Goal: Information Seeking & Learning: Check status

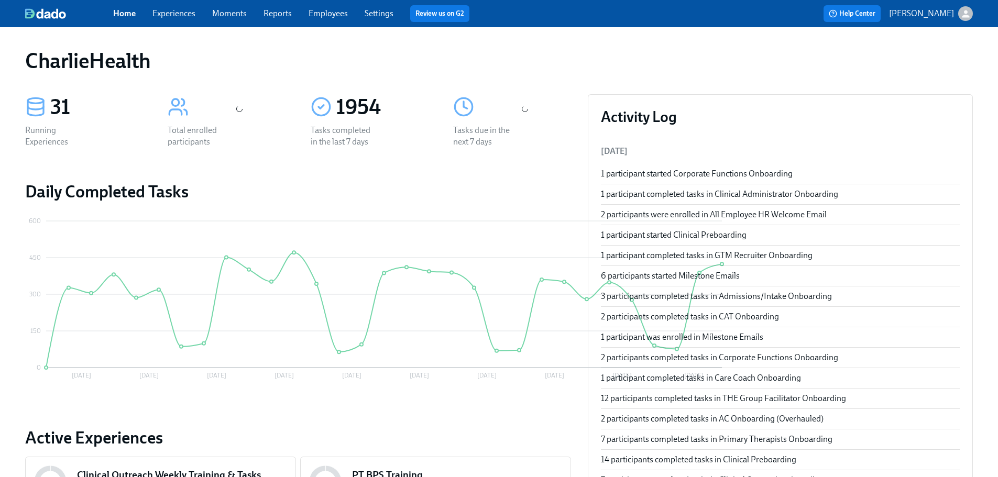
click at [322, 11] on link "Employees" at bounding box center [328, 13] width 39 height 10
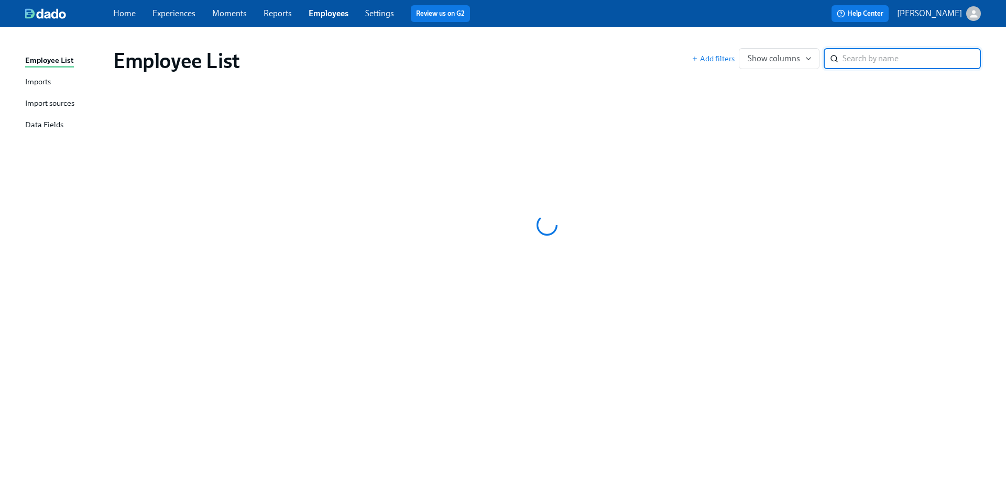
click at [871, 89] on div "Employee List Add filters Show columns ​" at bounding box center [503, 246] width 956 height 412
click at [375, 16] on link "Settings" at bounding box center [379, 13] width 29 height 10
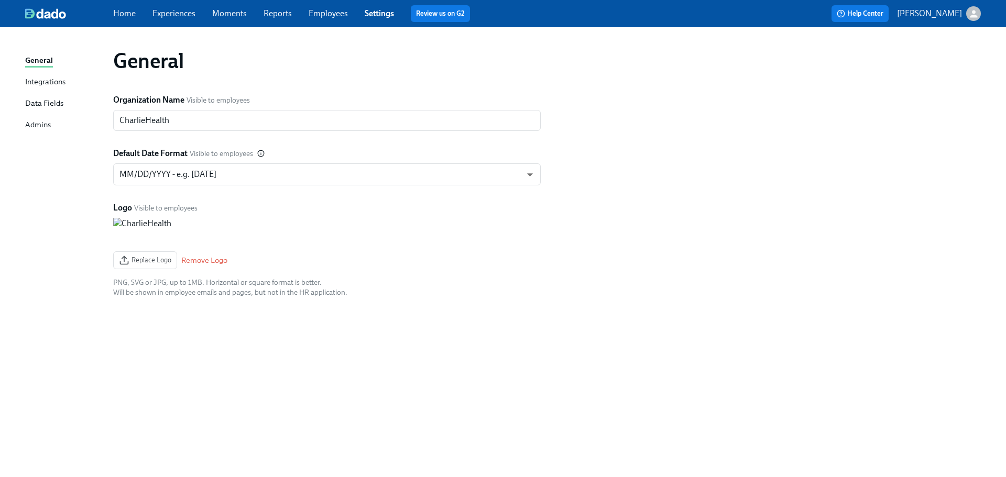
click at [336, 16] on link "Employees" at bounding box center [328, 13] width 39 height 10
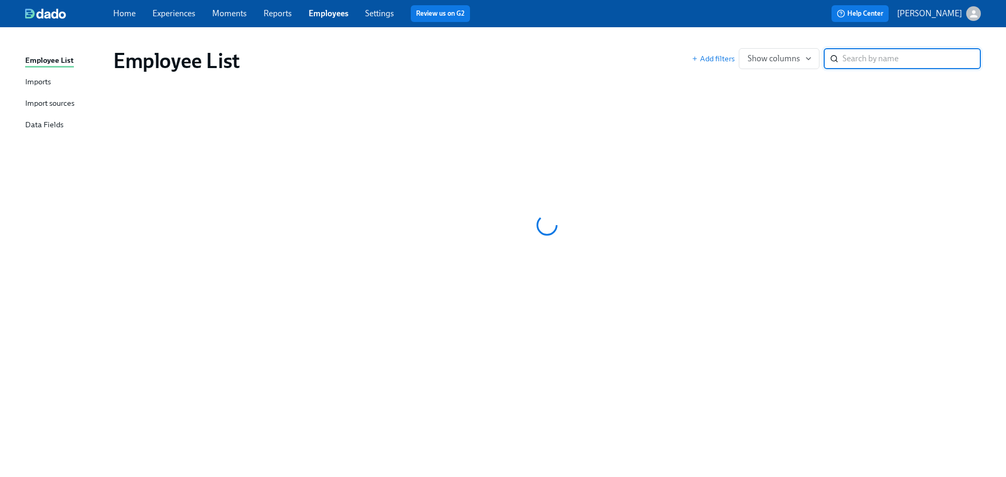
click at [562, 48] on div "Employee List Add filters Show columns ​" at bounding box center [547, 61] width 885 height 42
click at [376, 15] on link "Settings" at bounding box center [379, 13] width 29 height 10
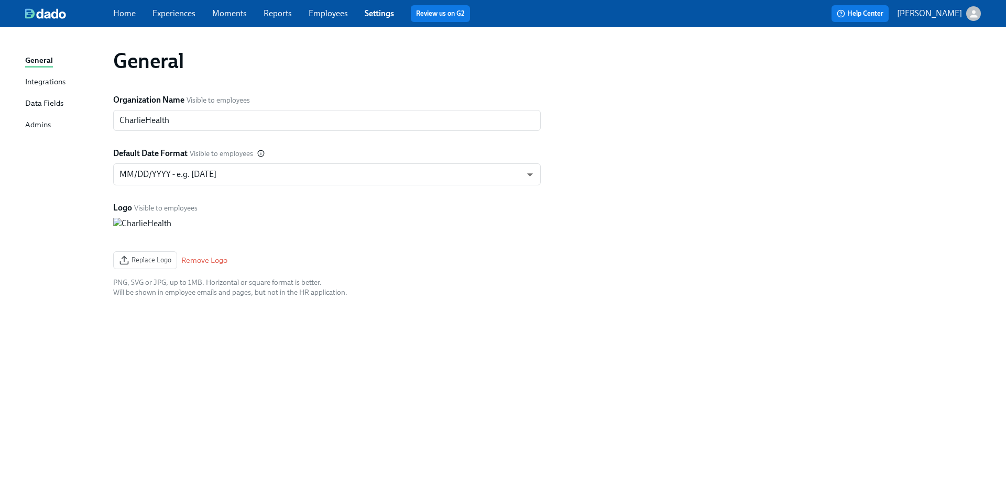
click at [325, 13] on link "Employees" at bounding box center [328, 13] width 39 height 10
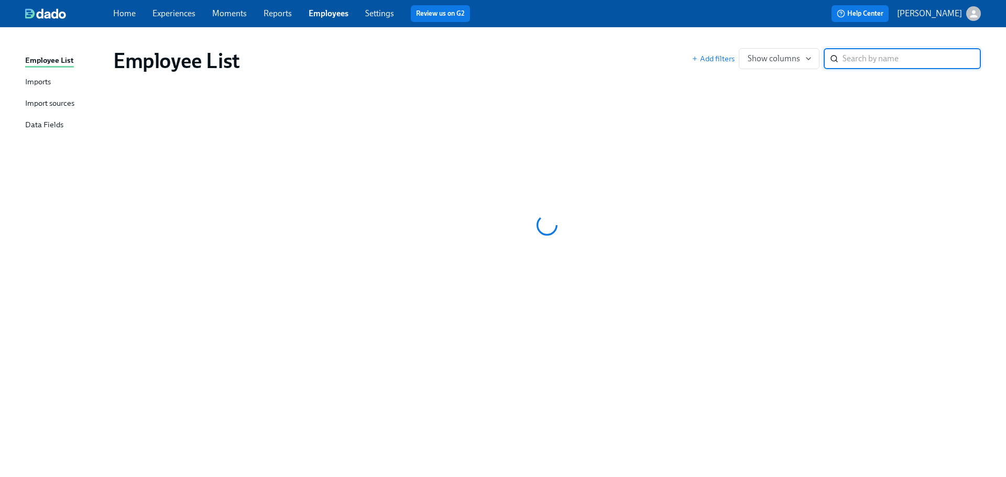
click at [904, 67] on input "search" at bounding box center [912, 58] width 138 height 21
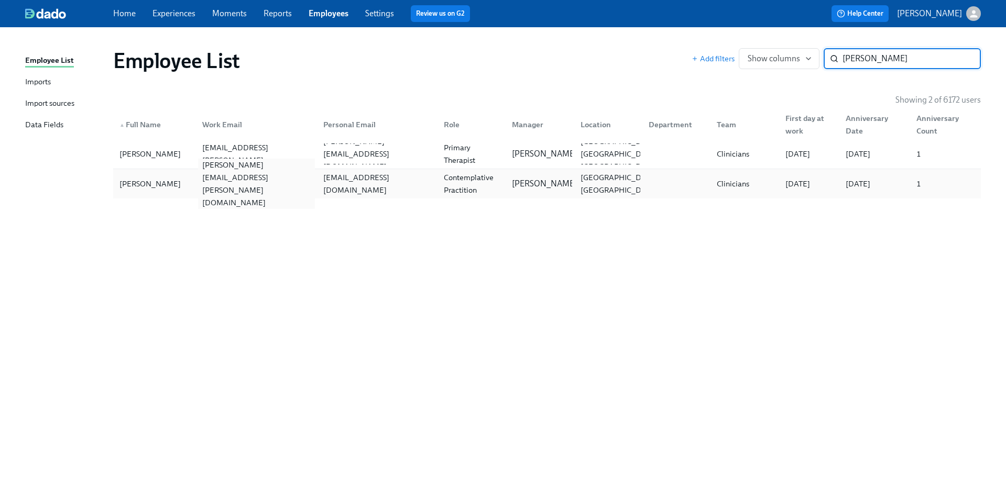
type input "samantha c"
click at [216, 177] on div "samantha.crandall@charliehealth.com" at bounding box center [254, 183] width 121 height 21
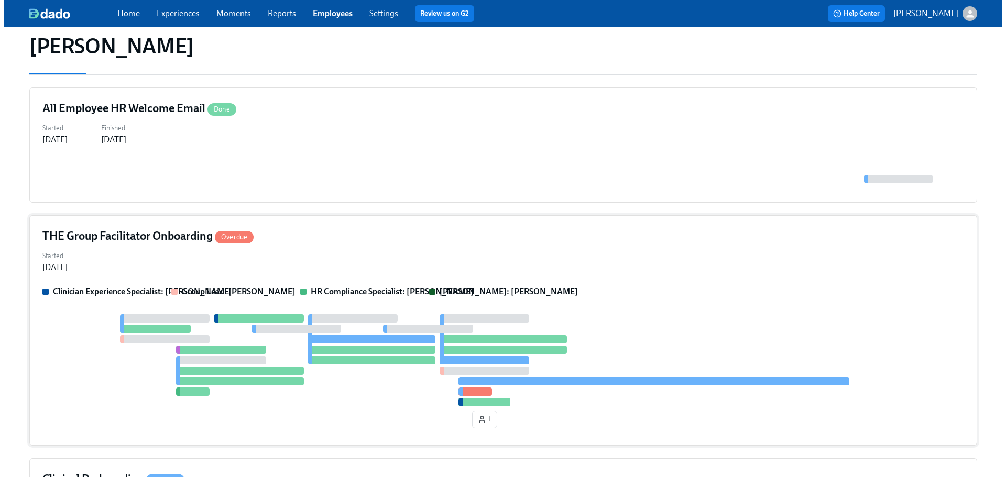
scroll to position [166, 0]
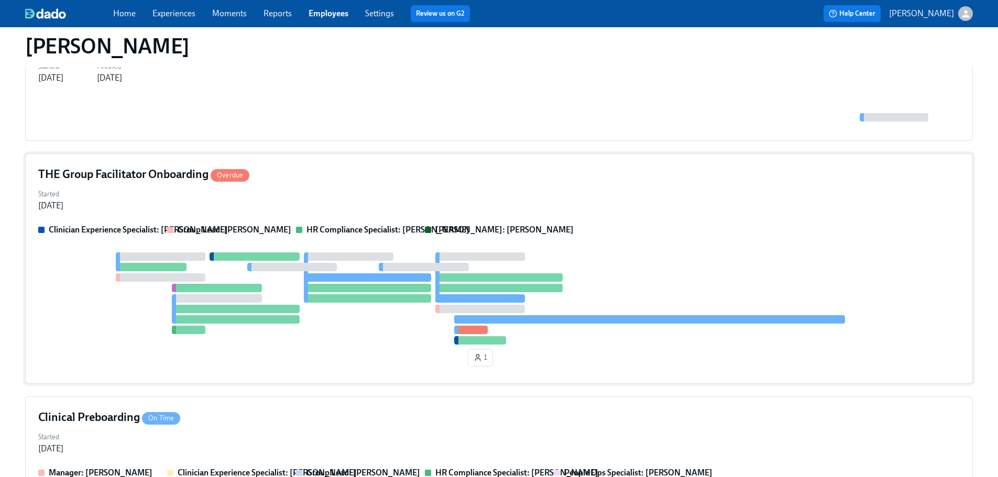
click at [471, 189] on div "Started Jul 24, 2025" at bounding box center [499, 199] width 922 height 25
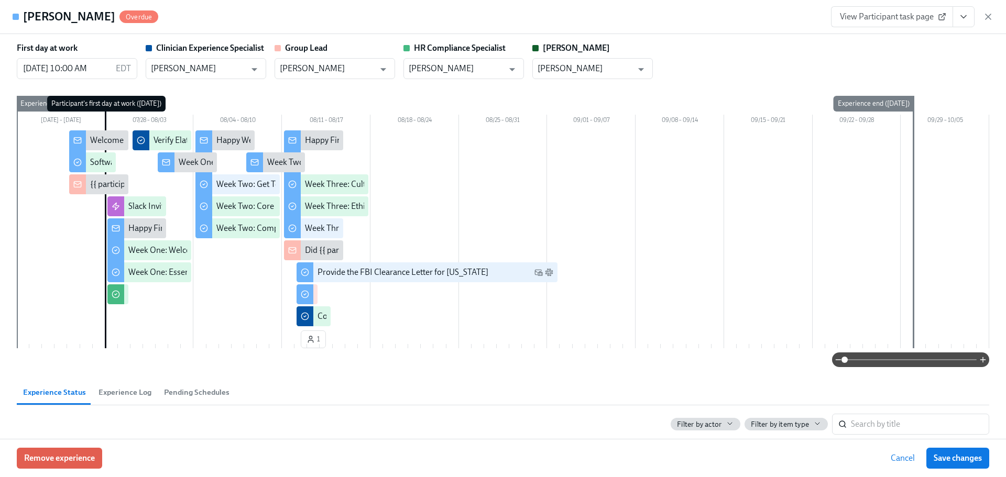
click at [968, 17] on icon "View task page" at bounding box center [964, 17] width 10 height 10
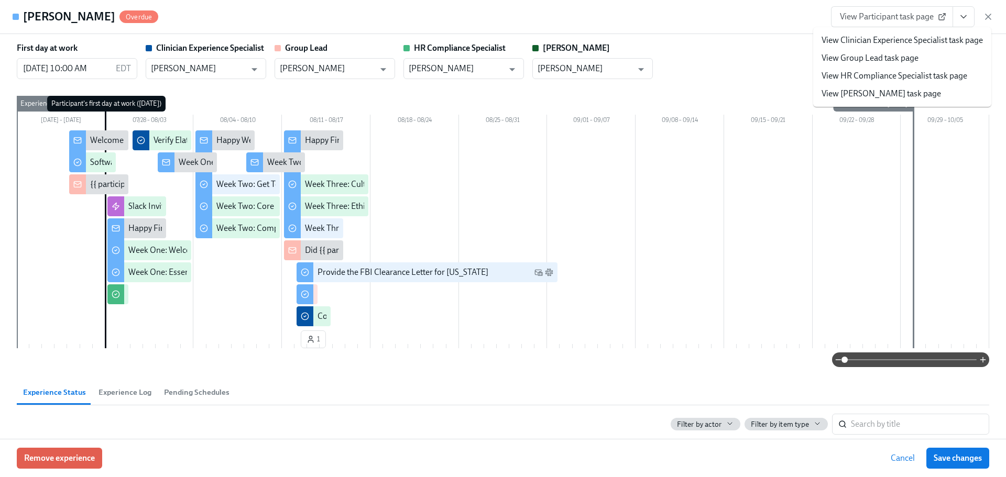
click at [841, 80] on link "View HR Compliance Specialist task page" at bounding box center [895, 76] width 146 height 12
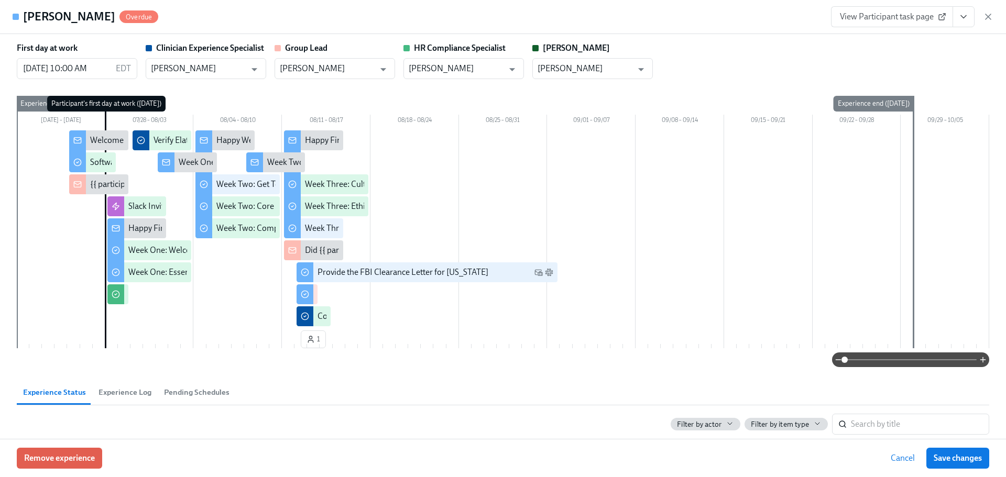
click at [994, 64] on div "First day at work 07/28/2025 10:00 AM EDT ​ Clinician Experience Specialist Mag…" at bounding box center [503, 236] width 1006 height 405
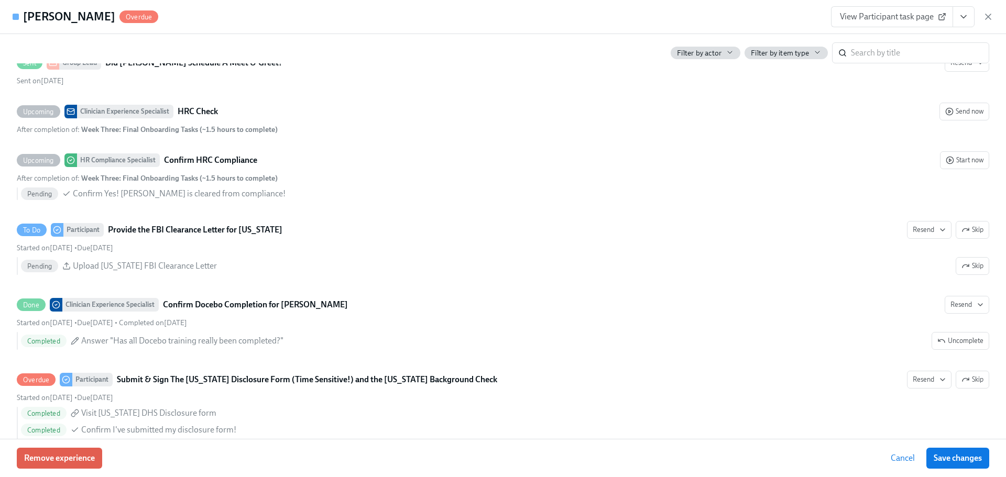
scroll to position [2246, 0]
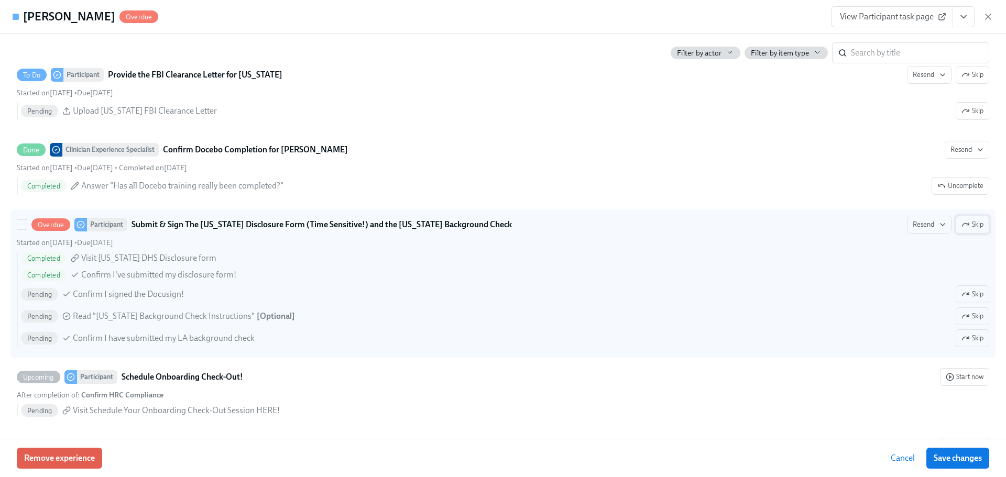
click at [970, 228] on span "Skip" at bounding box center [973, 225] width 22 height 10
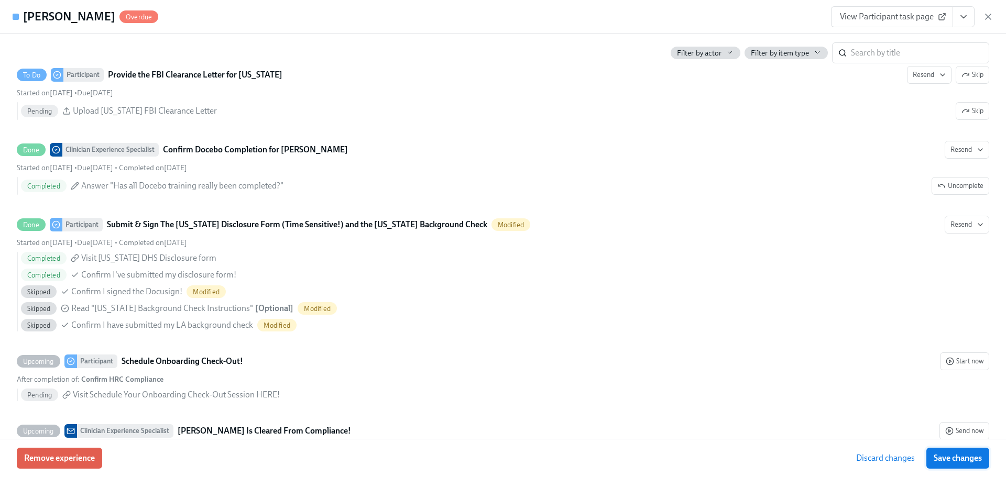
click at [952, 452] on button "Save changes" at bounding box center [958, 458] width 63 height 21
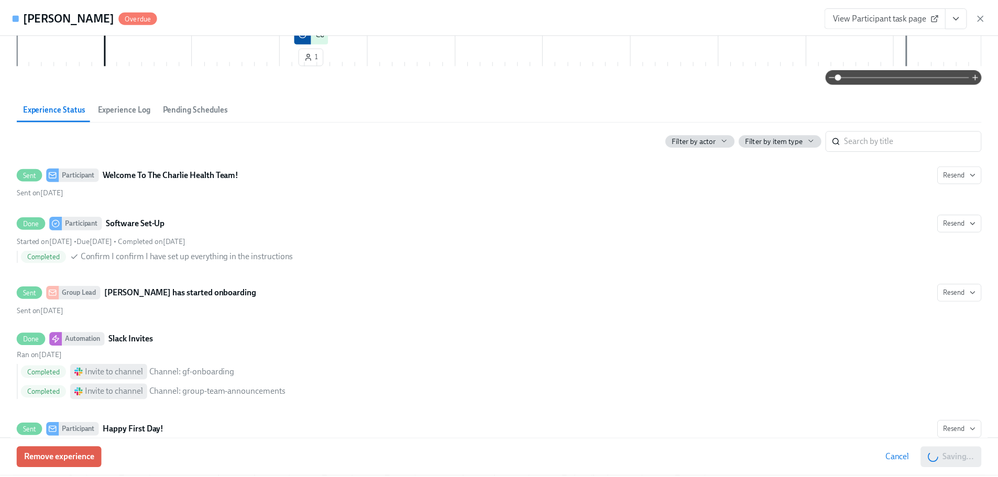
scroll to position [0, 0]
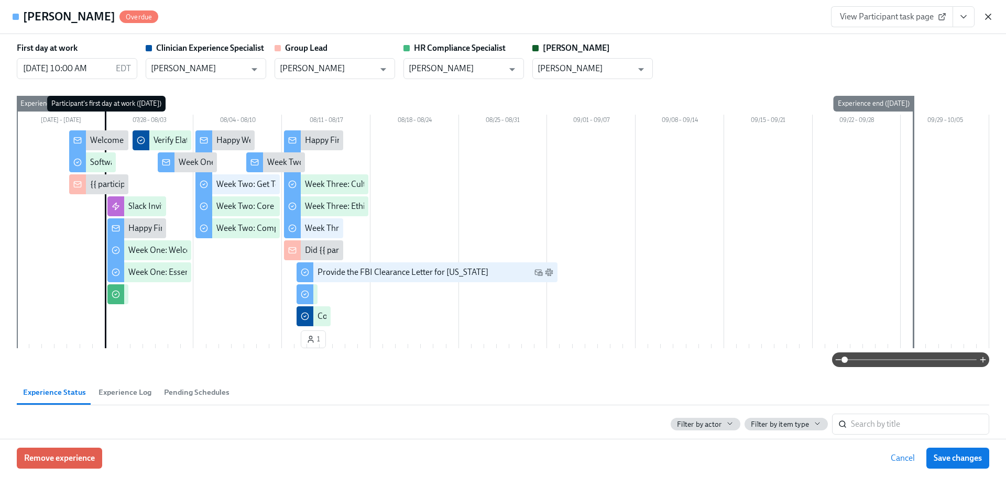
click at [993, 17] on icon "button" at bounding box center [988, 17] width 10 height 10
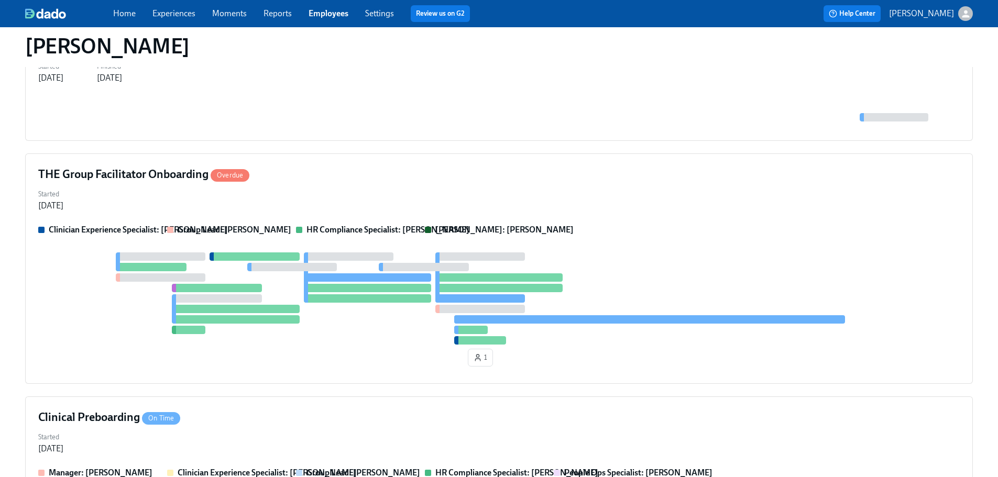
drag, startPoint x: 322, startPoint y: 3, endPoint x: 328, endPoint y: 15, distance: 13.6
click at [322, 4] on div "Home Experiences Moments Reports Employees Settings Review us on G2 Help Center…" at bounding box center [499, 13] width 998 height 27
click at [329, 18] on link "Employees" at bounding box center [329, 13] width 40 height 10
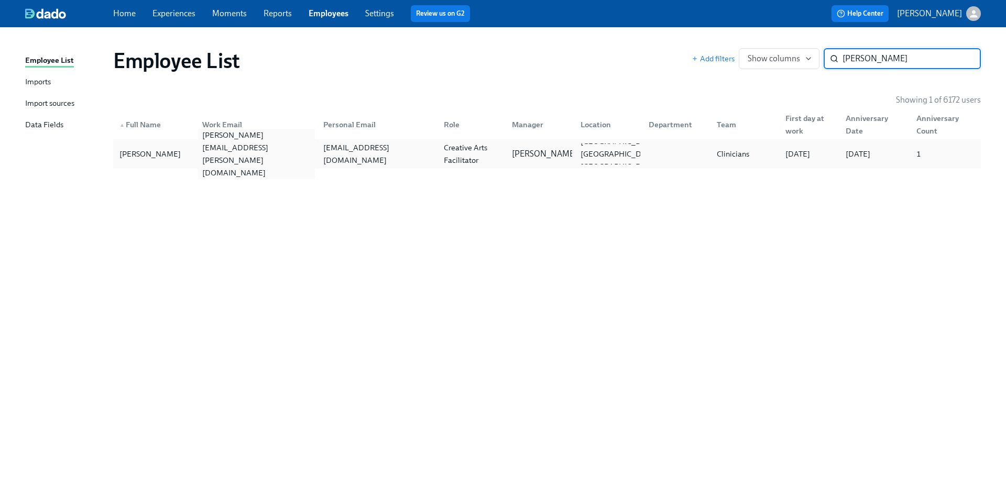
type input "ricker"
click at [197, 160] on div "gina.ricker@charliehealth.com" at bounding box center [254, 154] width 121 height 21
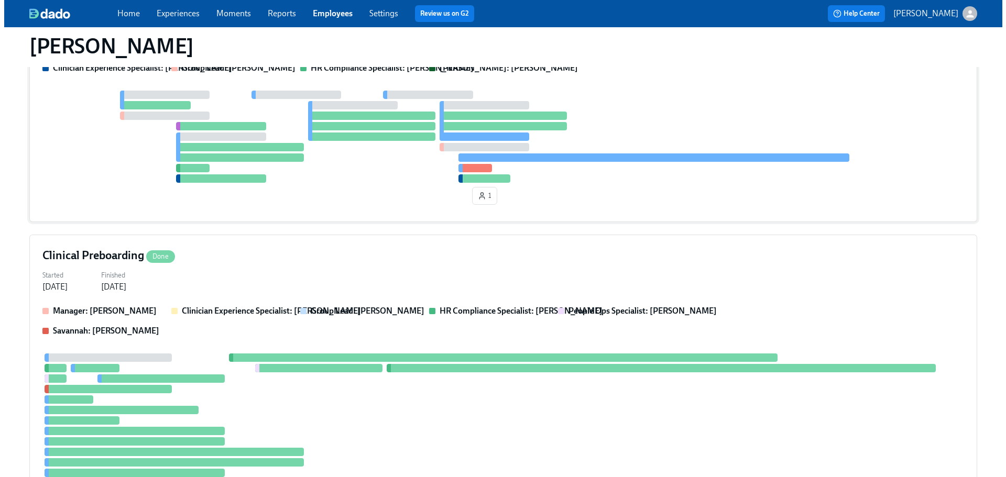
scroll to position [105, 0]
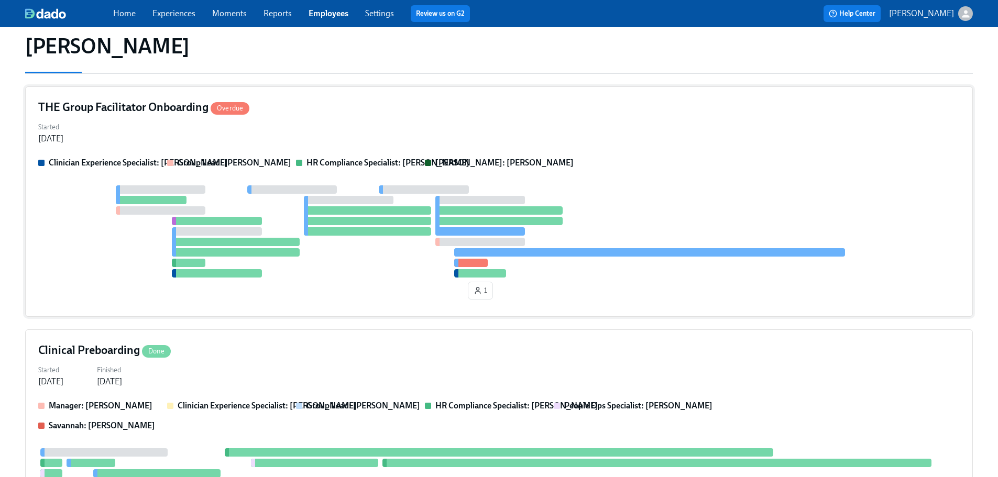
click at [557, 144] on div "Started Jul 25, 2025" at bounding box center [499, 132] width 922 height 25
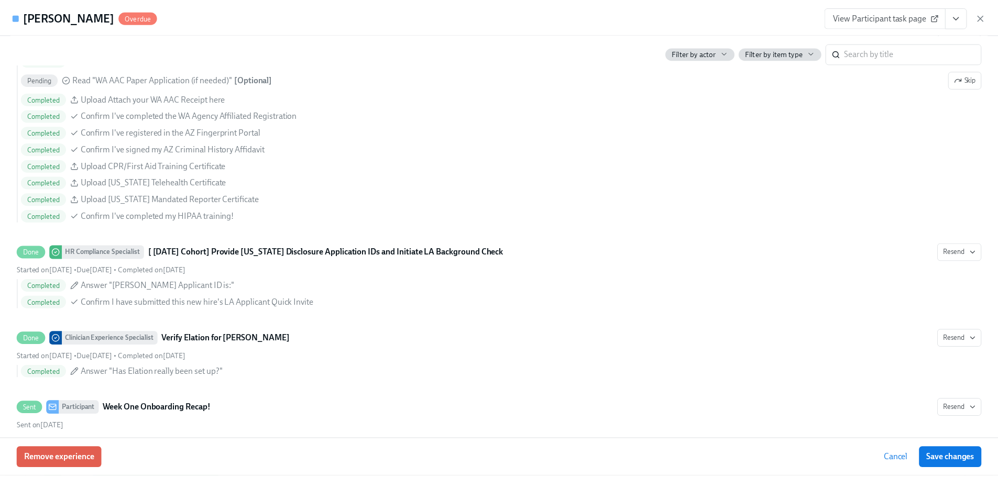
scroll to position [805, 0]
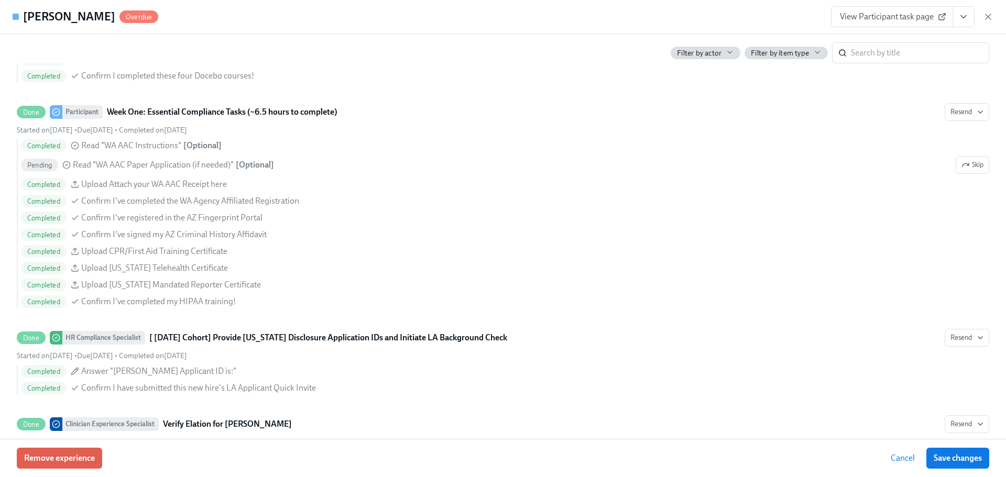
click at [536, 1] on div "Gina Ricker Overdue View Participant task page" at bounding box center [503, 17] width 1006 height 34
click at [477, 20] on div "Gina Ricker On Time View Participant task page" at bounding box center [503, 17] width 1006 height 34
click at [515, 22] on div "Gina Ricker On Time View Participant task page" at bounding box center [503, 17] width 1006 height 34
click at [986, 20] on icon "button" at bounding box center [988, 17] width 10 height 10
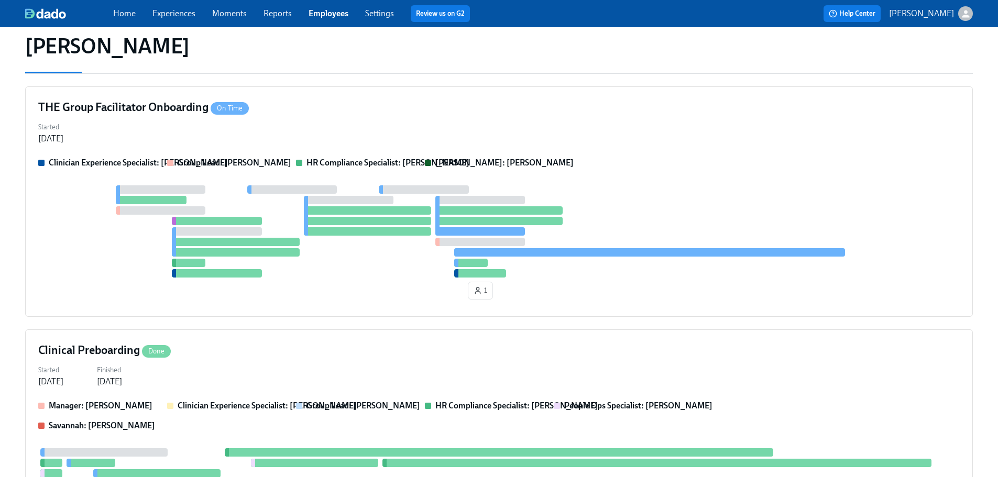
click at [333, 6] on div "Home Experiences Moments Reports Employees Settings Review us on G2" at bounding box center [328, 13] width 430 height 17
click at [333, 9] on link "Employees" at bounding box center [329, 13] width 40 height 10
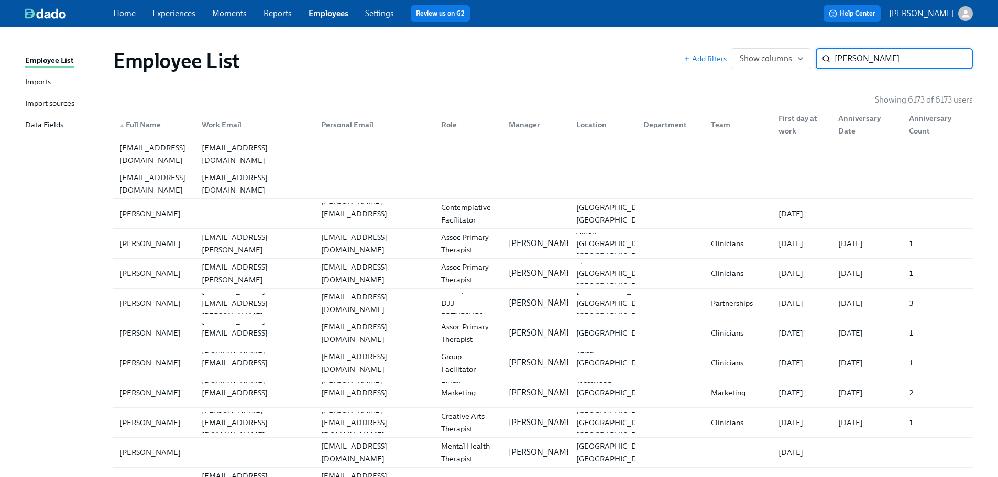
type input "ricker"
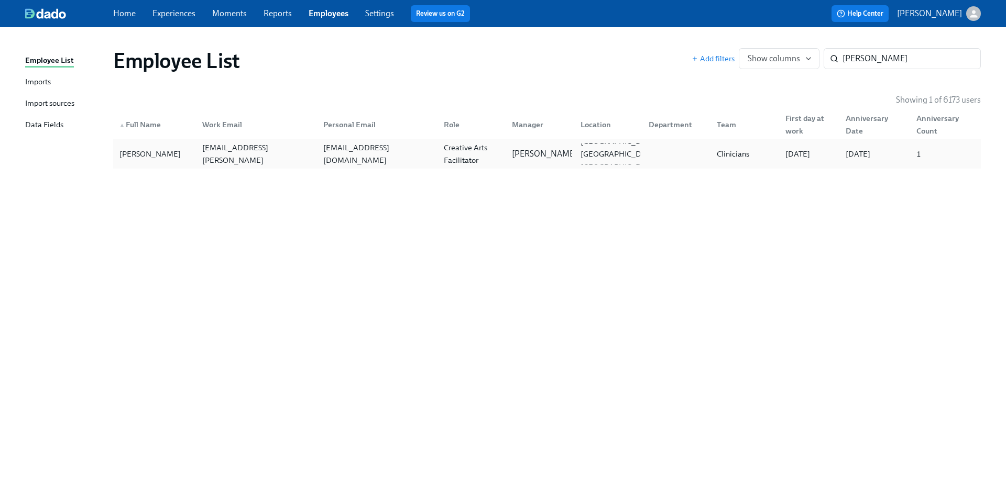
click at [476, 151] on div "Creative Arts Facilitator" at bounding box center [472, 154] width 64 height 25
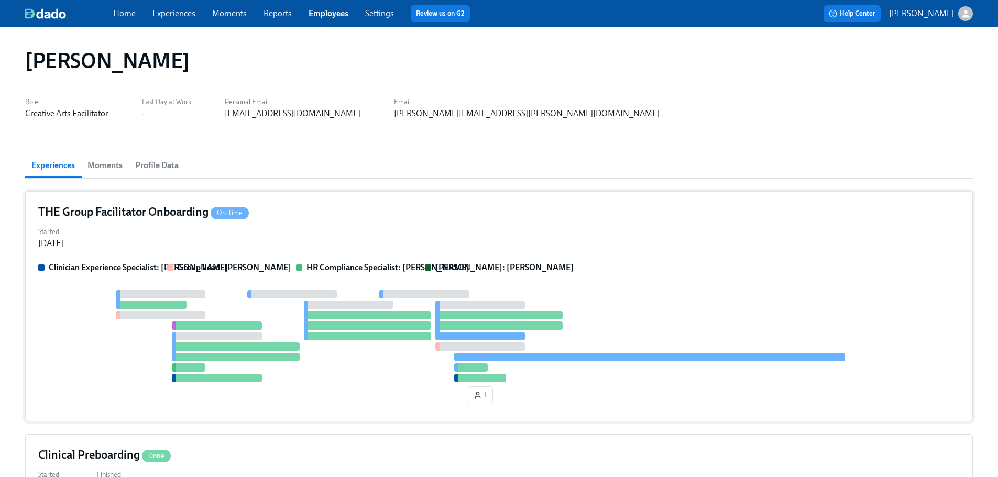
click at [537, 213] on div "THE Group Facilitator Onboarding On Time" at bounding box center [499, 212] width 922 height 16
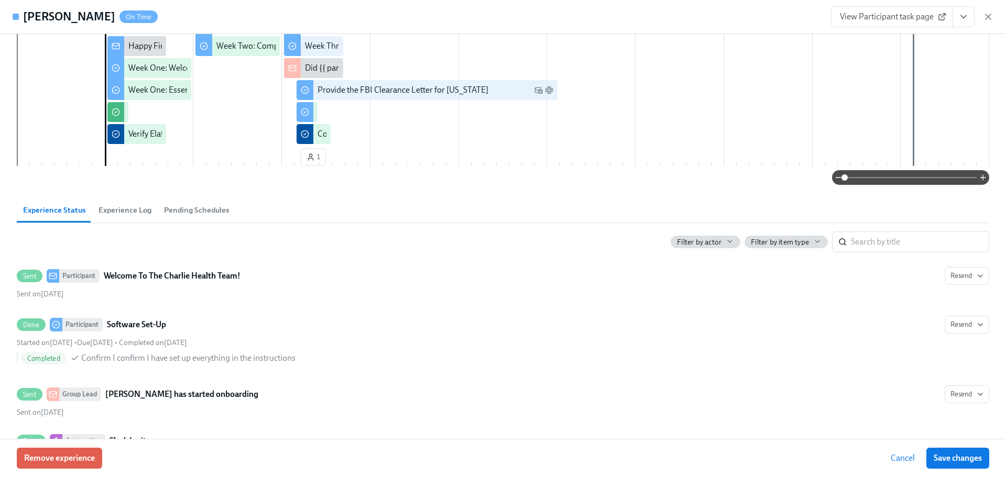
scroll to position [45, 0]
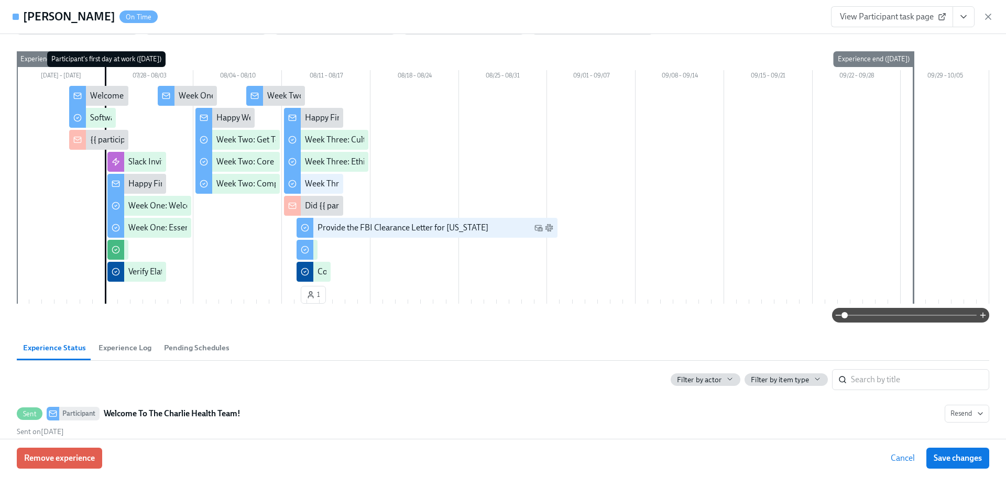
click at [967, 20] on icon "View task page" at bounding box center [964, 17] width 10 height 10
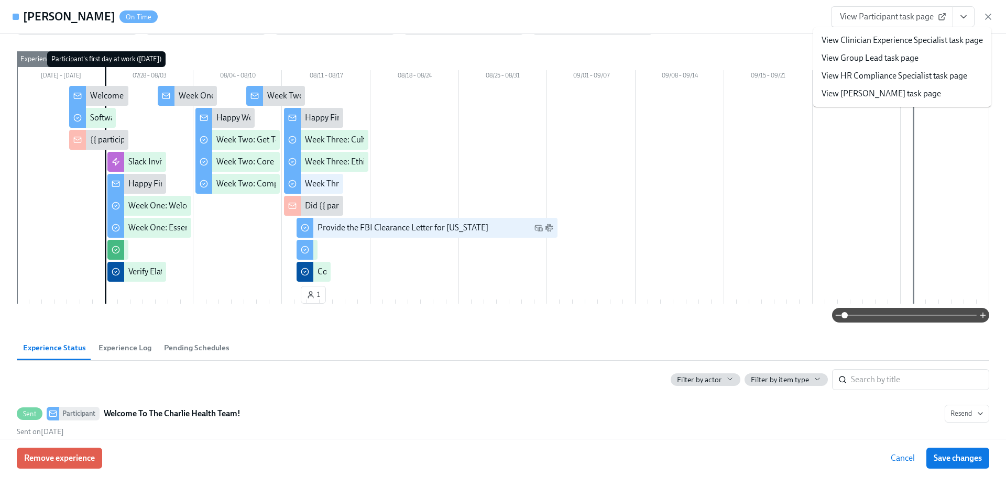
click at [939, 67] on li "View HR Compliance Specialist task page" at bounding box center [902, 76] width 178 height 18
click at [941, 71] on link "View HR Compliance Specialist task page" at bounding box center [895, 76] width 146 height 12
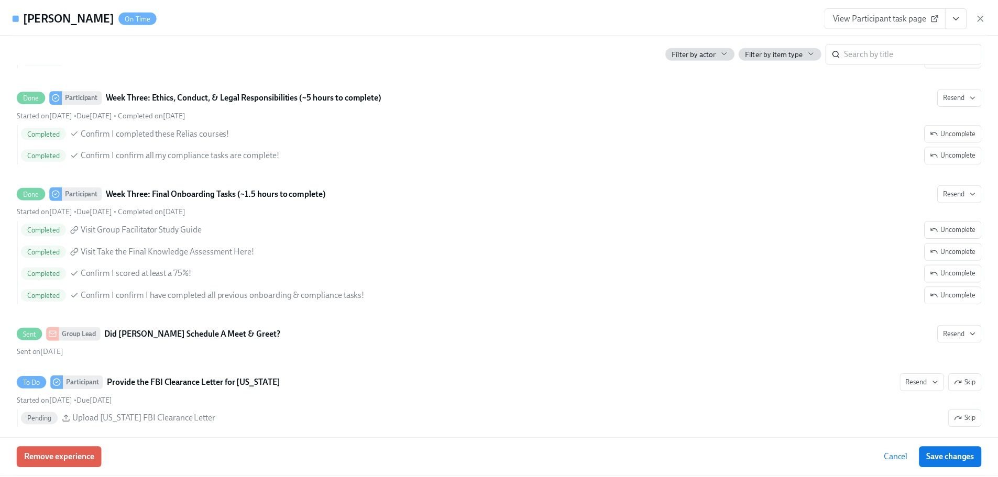
scroll to position [1941, 0]
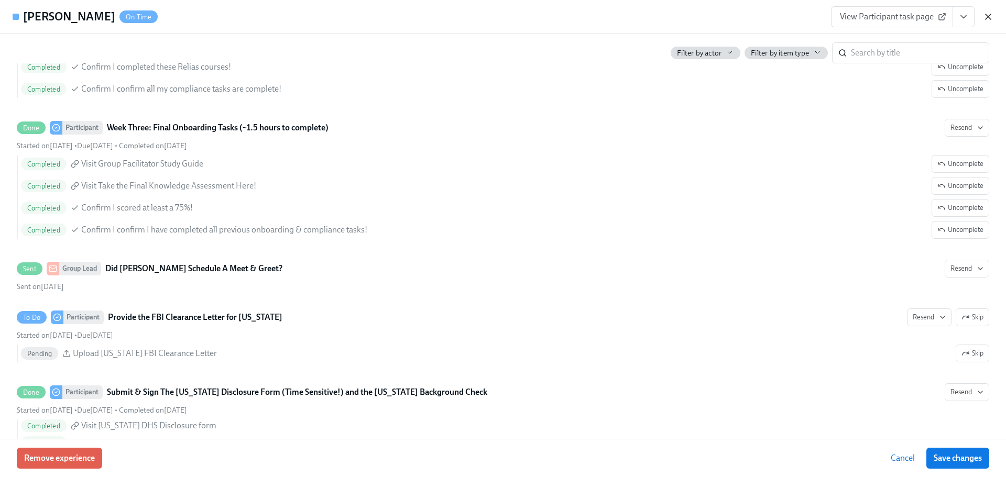
click at [985, 18] on icon "button" at bounding box center [988, 17] width 10 height 10
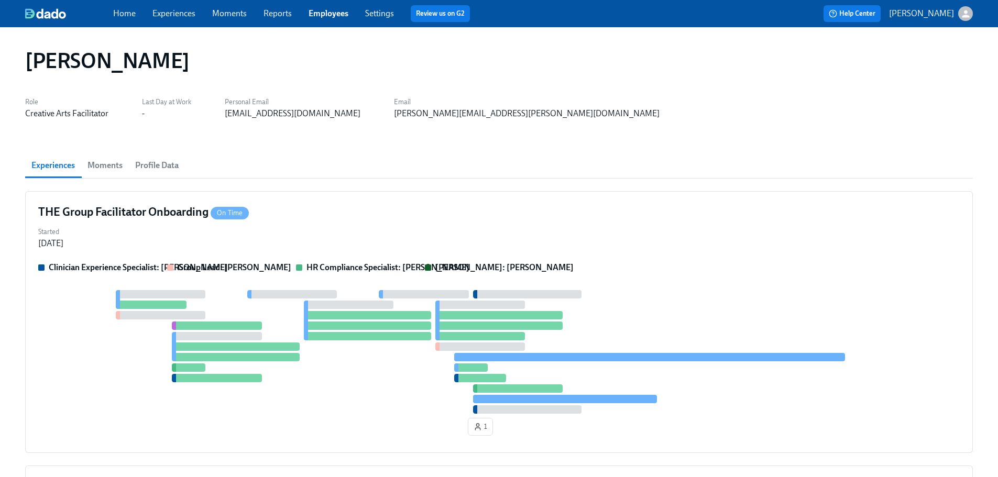
click at [333, 11] on link "Employees" at bounding box center [329, 13] width 40 height 10
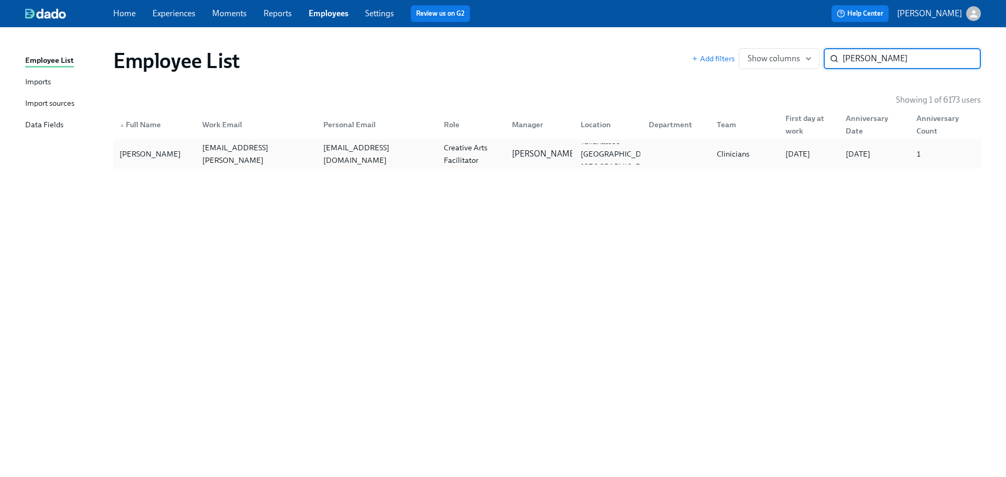
type input "manuel c"
click at [678, 160] on div at bounding box center [674, 154] width 68 height 21
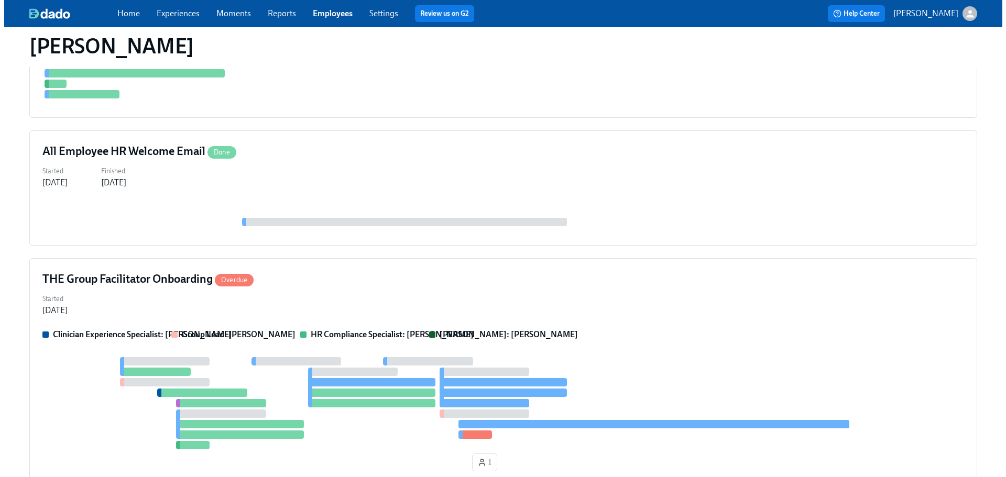
scroll to position [450, 0]
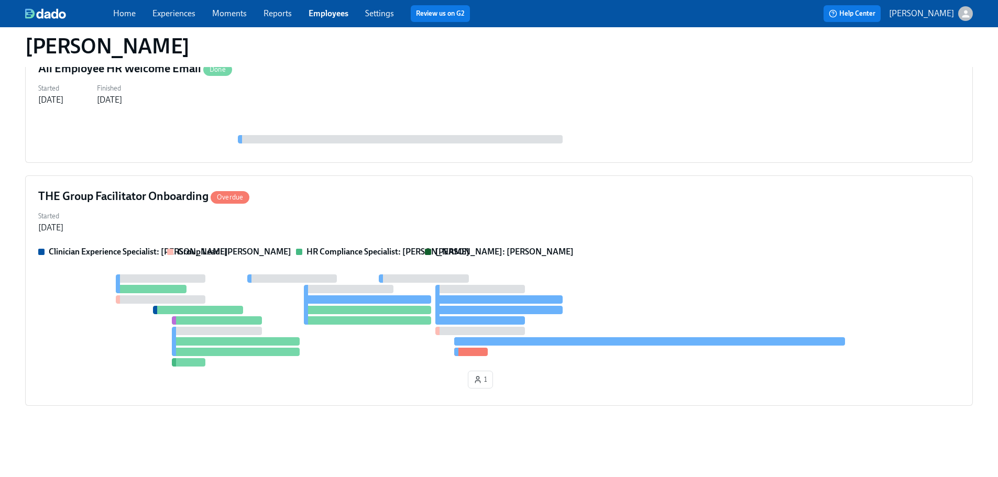
click at [509, 167] on div "Clinical Preboarding Done Started Jul 10, 2025 Finished Jul 25, 2025 Manager: K…" at bounding box center [499, 74] width 948 height 665
click at [502, 167] on div "Clinical Preboarding Done Started Jul 10, 2025 Finished Jul 25, 2025 Manager: K…" at bounding box center [499, 74] width 948 height 665
click at [495, 168] on div "Clinical Preboarding Done Started Jul 10, 2025 Finished Jul 25, 2025 Manager: K…" at bounding box center [499, 74] width 948 height 665
click at [522, 199] on div "THE Group Facilitator Onboarding Overdue" at bounding box center [499, 197] width 922 height 16
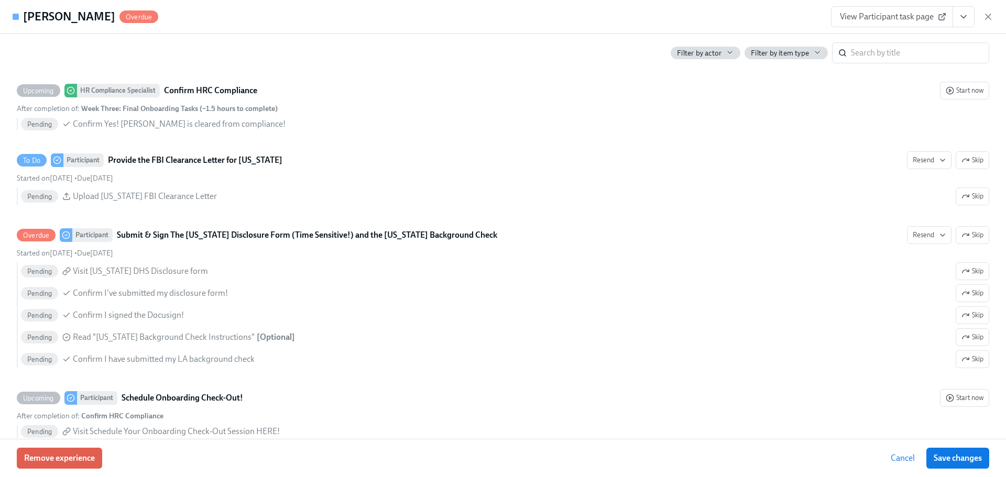
scroll to position [2239, 0]
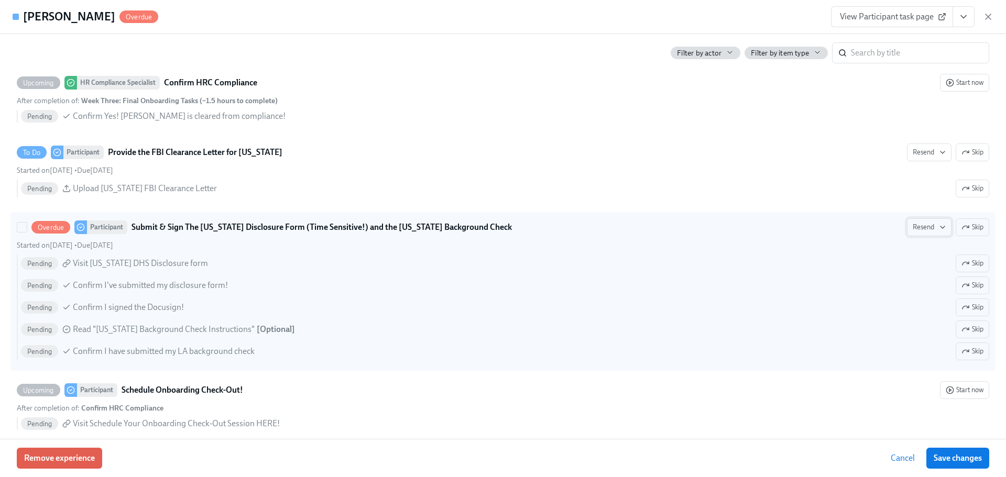
click at [939, 227] on icon "button" at bounding box center [943, 227] width 8 height 8
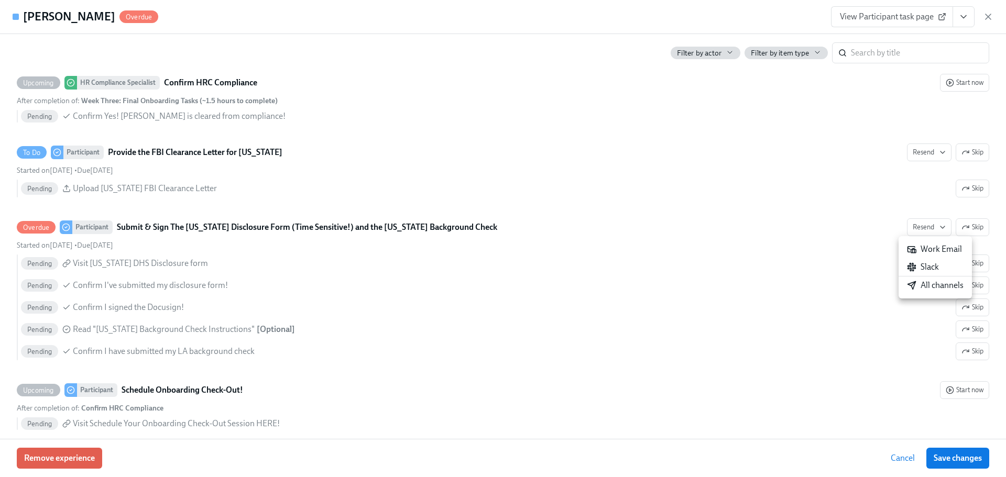
click at [948, 280] on div "All channels" at bounding box center [935, 286] width 57 height 12
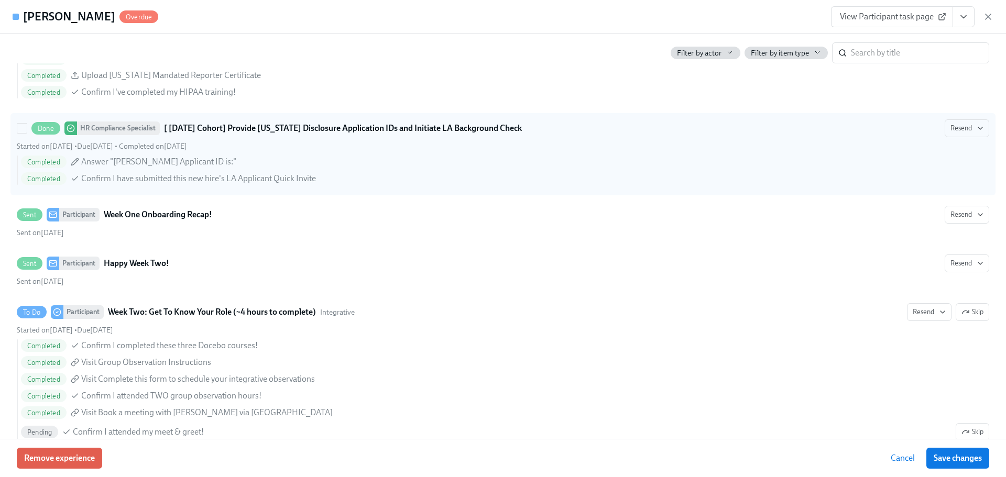
scroll to position [981, 0]
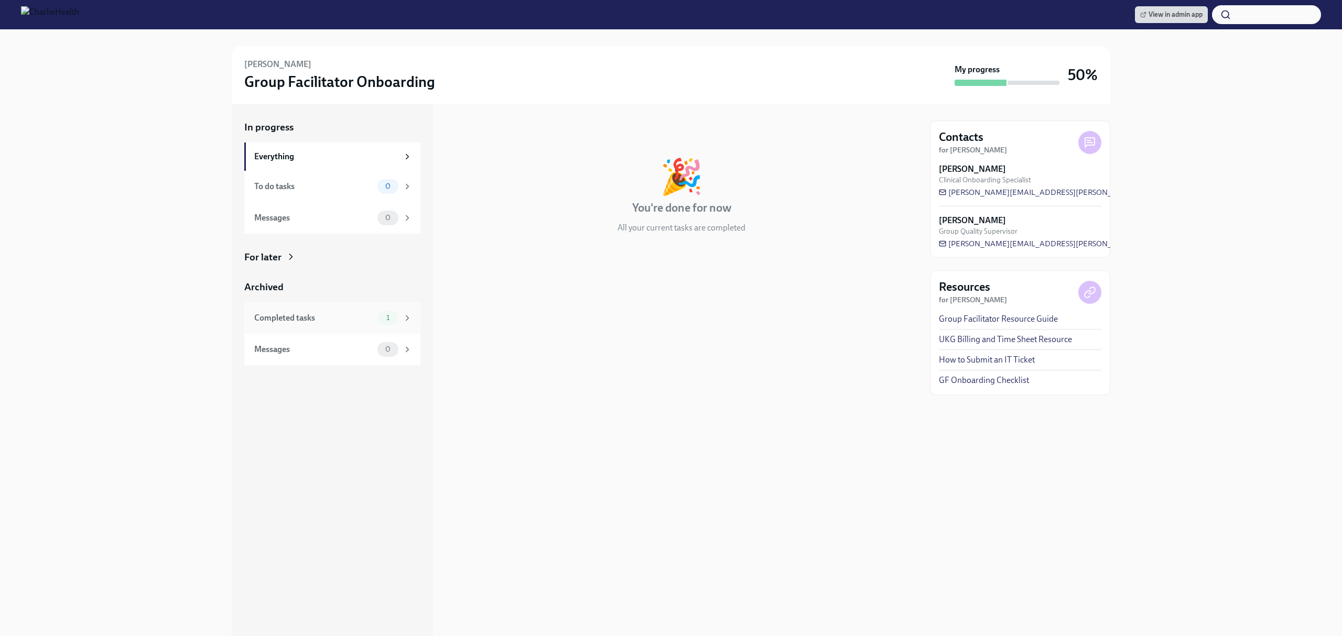
click at [363, 321] on div "Completed tasks" at bounding box center [313, 318] width 119 height 12
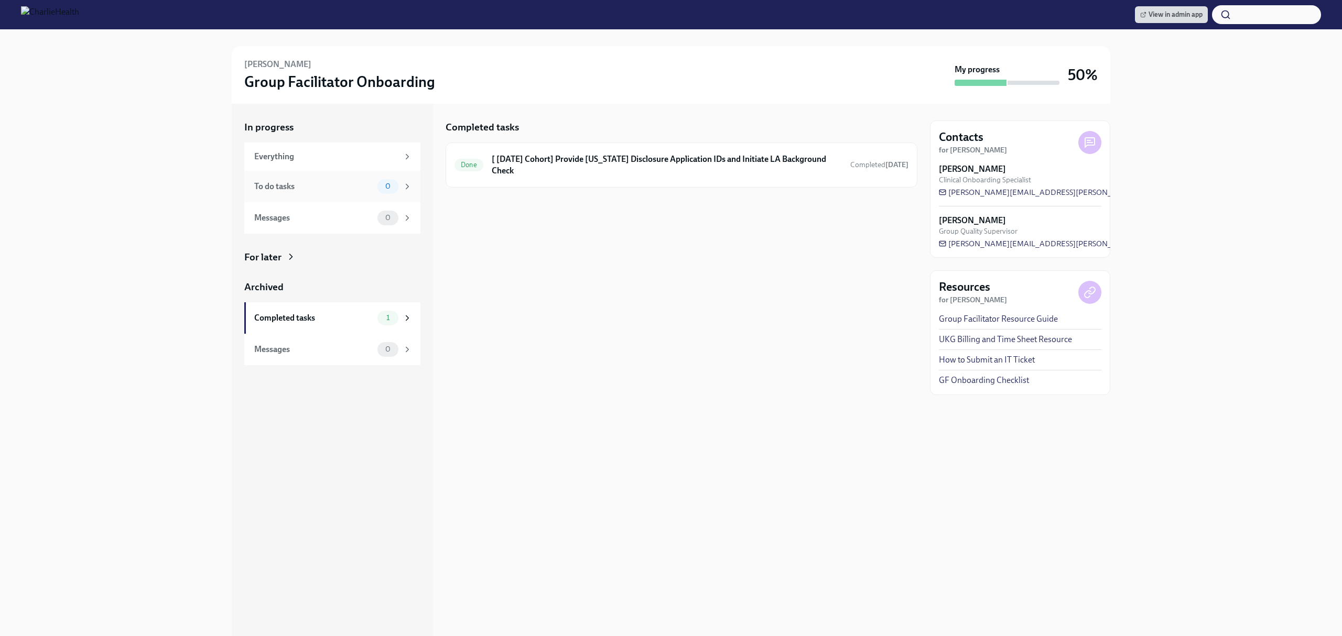
click at [414, 183] on div "To do tasks 0" at bounding box center [332, 186] width 176 height 31
click at [418, 221] on div "Messages 0" at bounding box center [332, 217] width 176 height 31
click at [676, 313] on div "Messages You have no un-archived messages. Find previous messages in the Archiv…" at bounding box center [682, 370] width 472 height 533
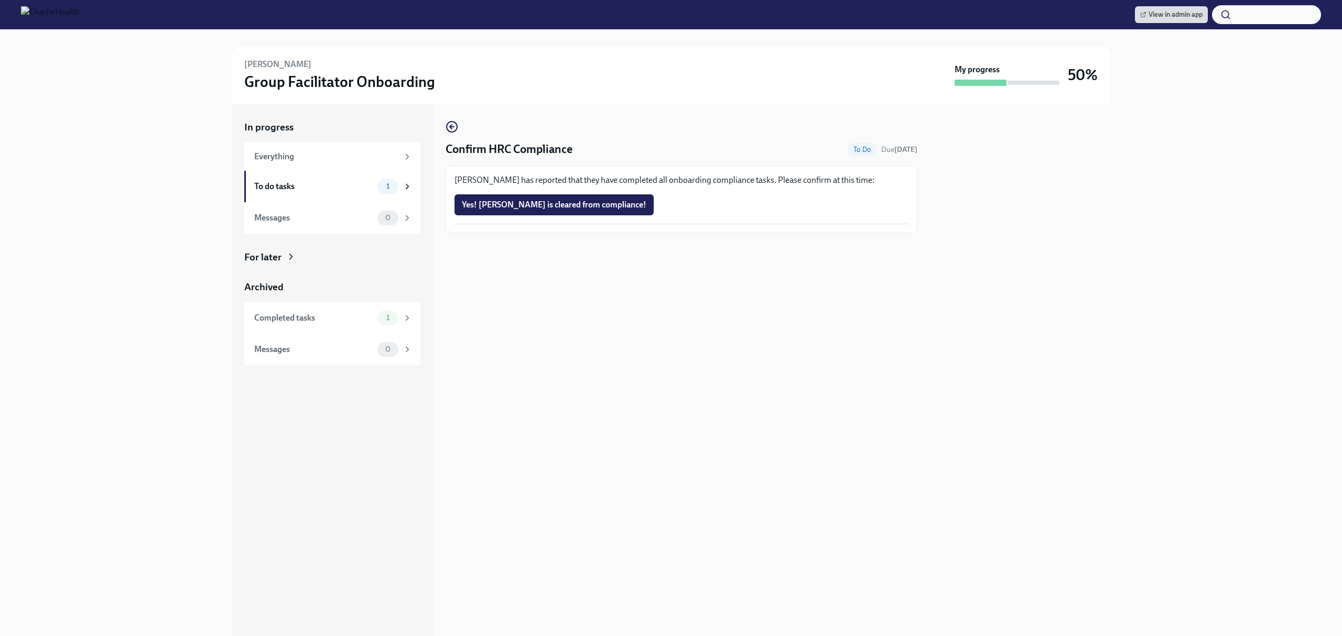
click at [736, 266] on div at bounding box center [682, 250] width 472 height 34
